Goal: Task Accomplishment & Management: Manage account settings

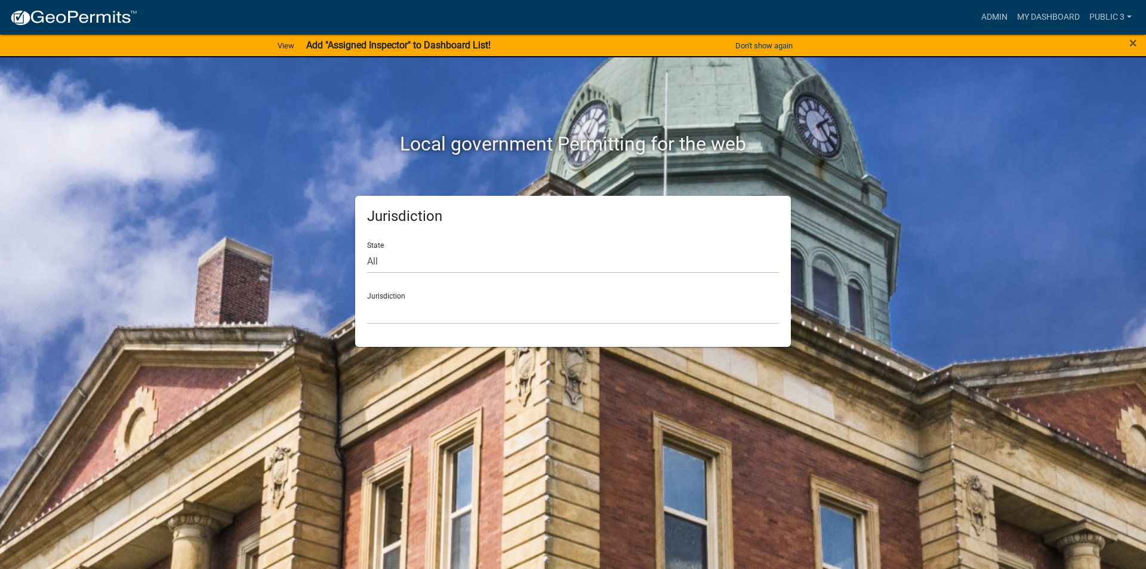
click at [1142, 41] on div "×" at bounding box center [1097, 45] width 95 height 25
click at [1128, 44] on div "×" at bounding box center [1097, 45] width 95 height 25
click at [1132, 44] on span "×" at bounding box center [1133, 43] width 8 height 17
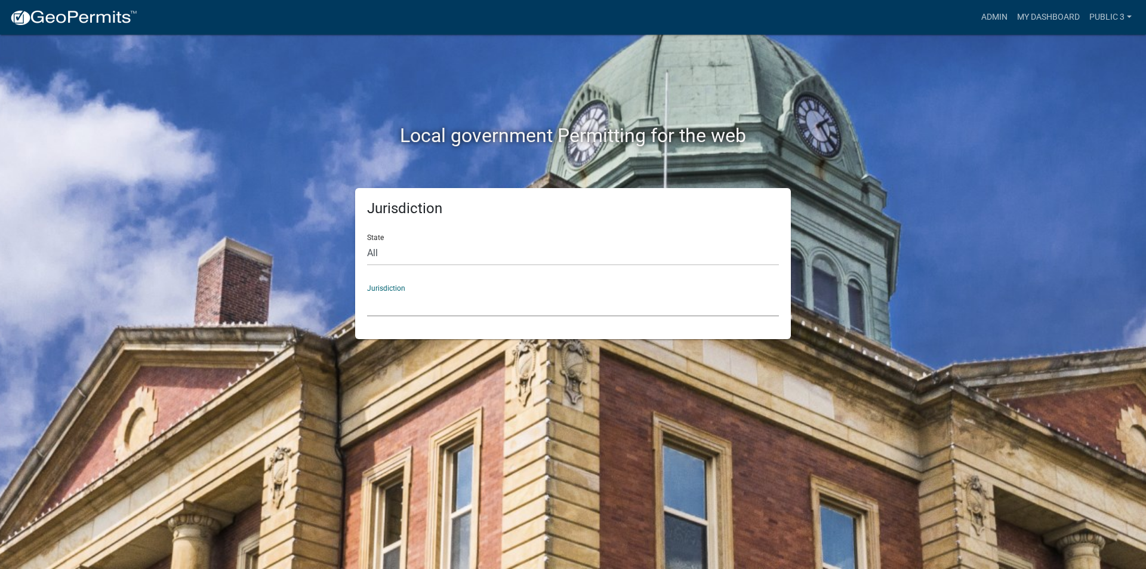
click at [411, 315] on select "[GEOGRAPHIC_DATA], [US_STATE] City of [GEOGRAPHIC_DATA], [US_STATE] [GEOGRAPHIC…" at bounding box center [573, 304] width 412 height 24
click at [1123, 21] on link "public 3" at bounding box center [1110, 17] width 52 height 23
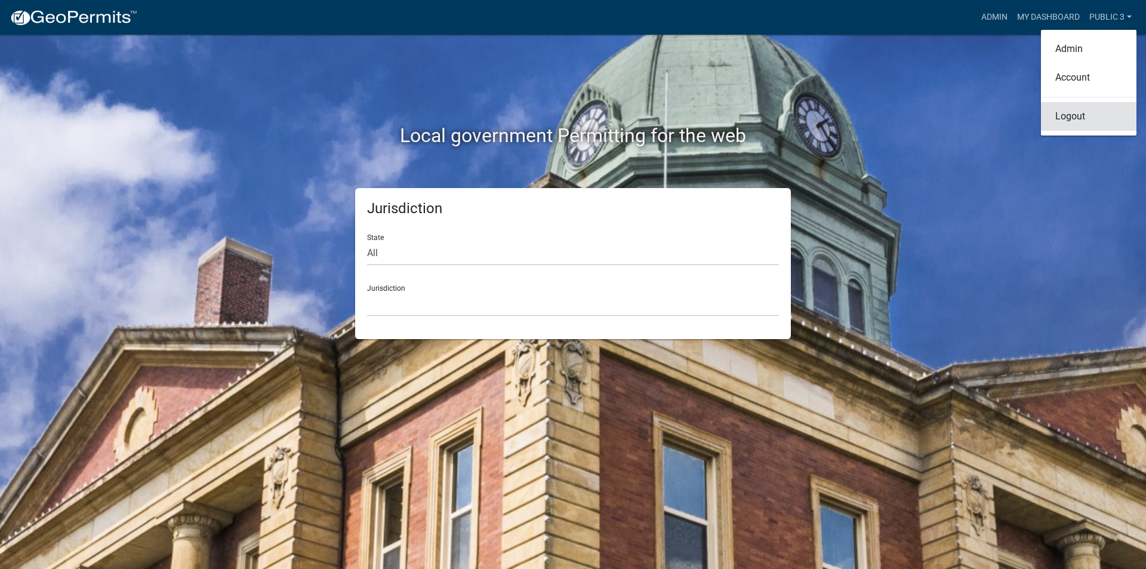
click at [1068, 114] on link "Logout" at bounding box center [1088, 116] width 95 height 29
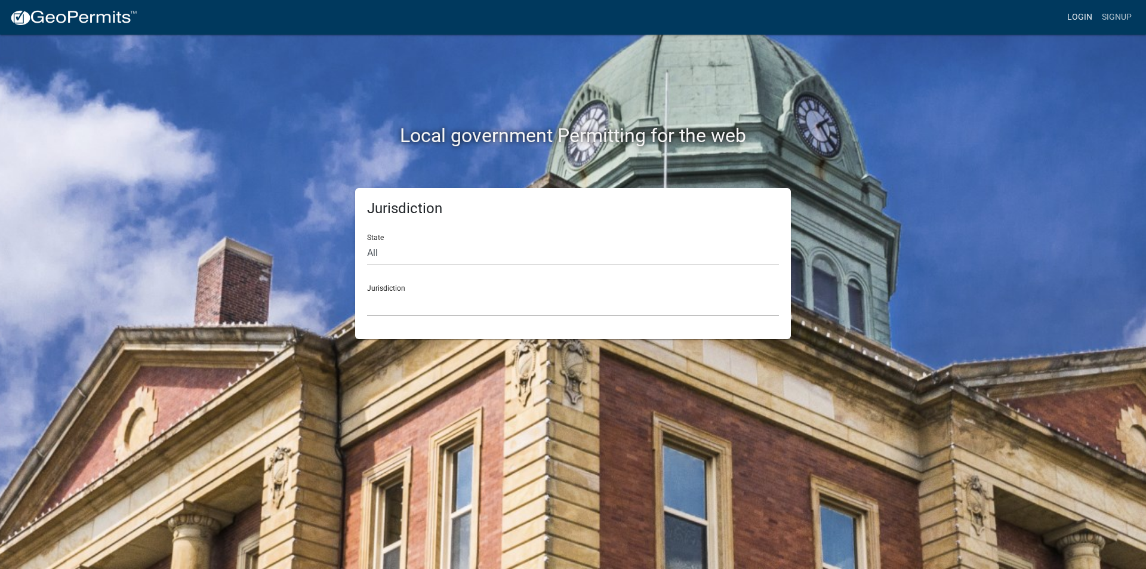
click at [1087, 14] on link "Login" at bounding box center [1079, 17] width 35 height 23
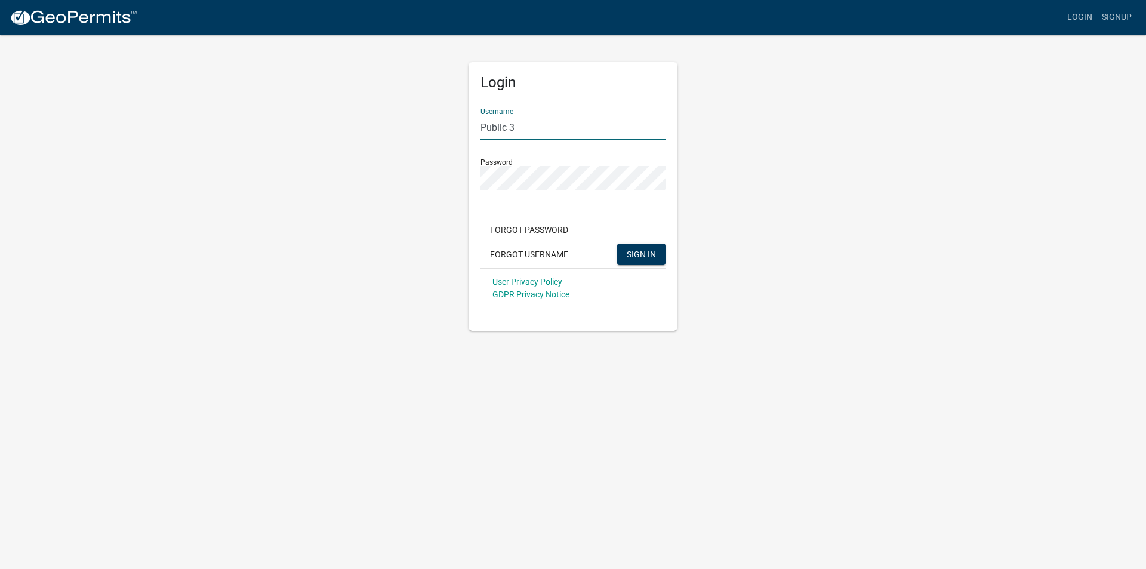
click at [519, 121] on input "Public 3" at bounding box center [572, 127] width 185 height 24
type input "[PERSON_NAME].[PERSON_NAME]"
click at [640, 257] on span "SIGN IN" at bounding box center [641, 254] width 29 height 10
